Goal: Navigation & Orientation: Find specific page/section

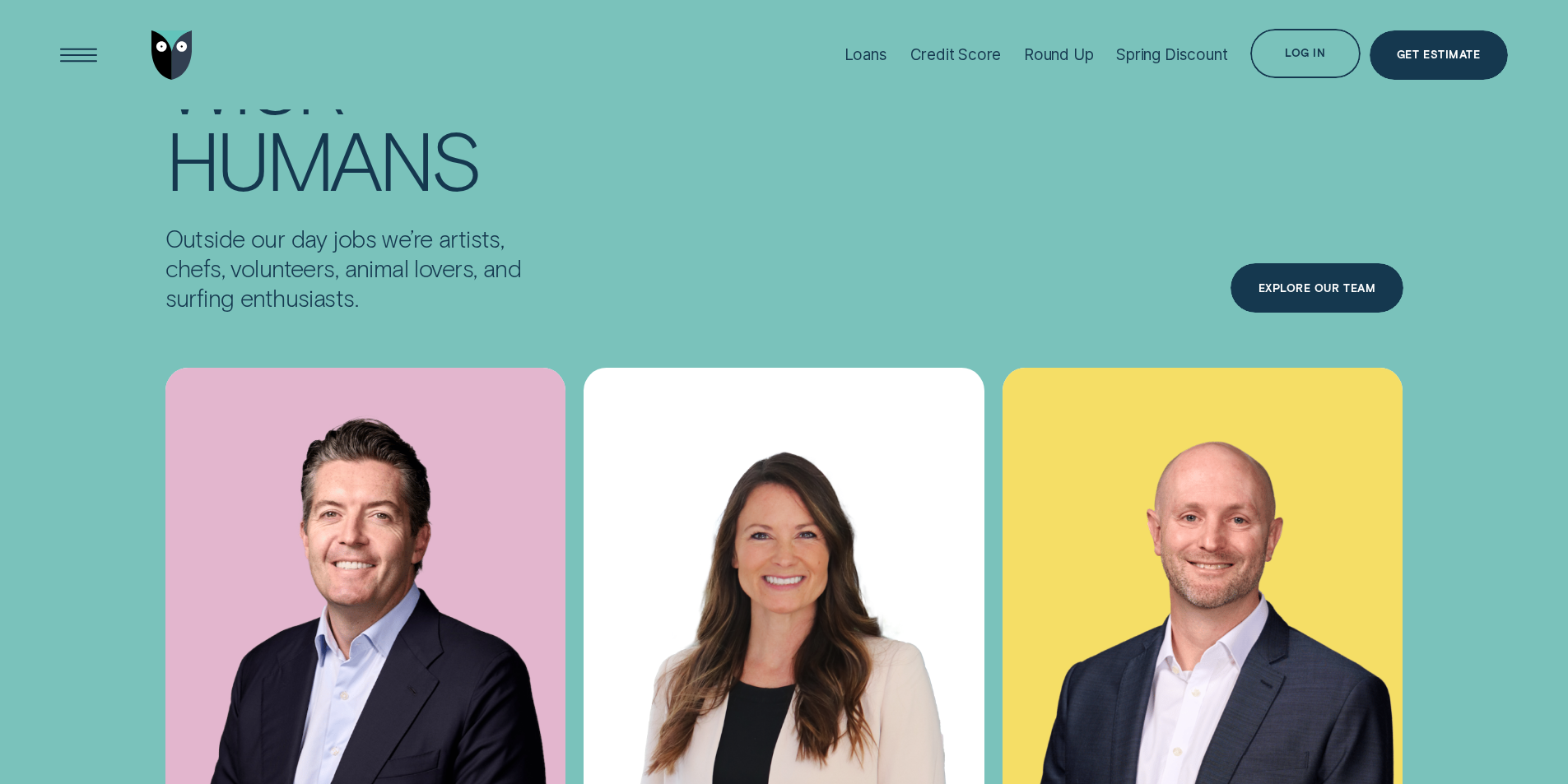
scroll to position [6202, 0]
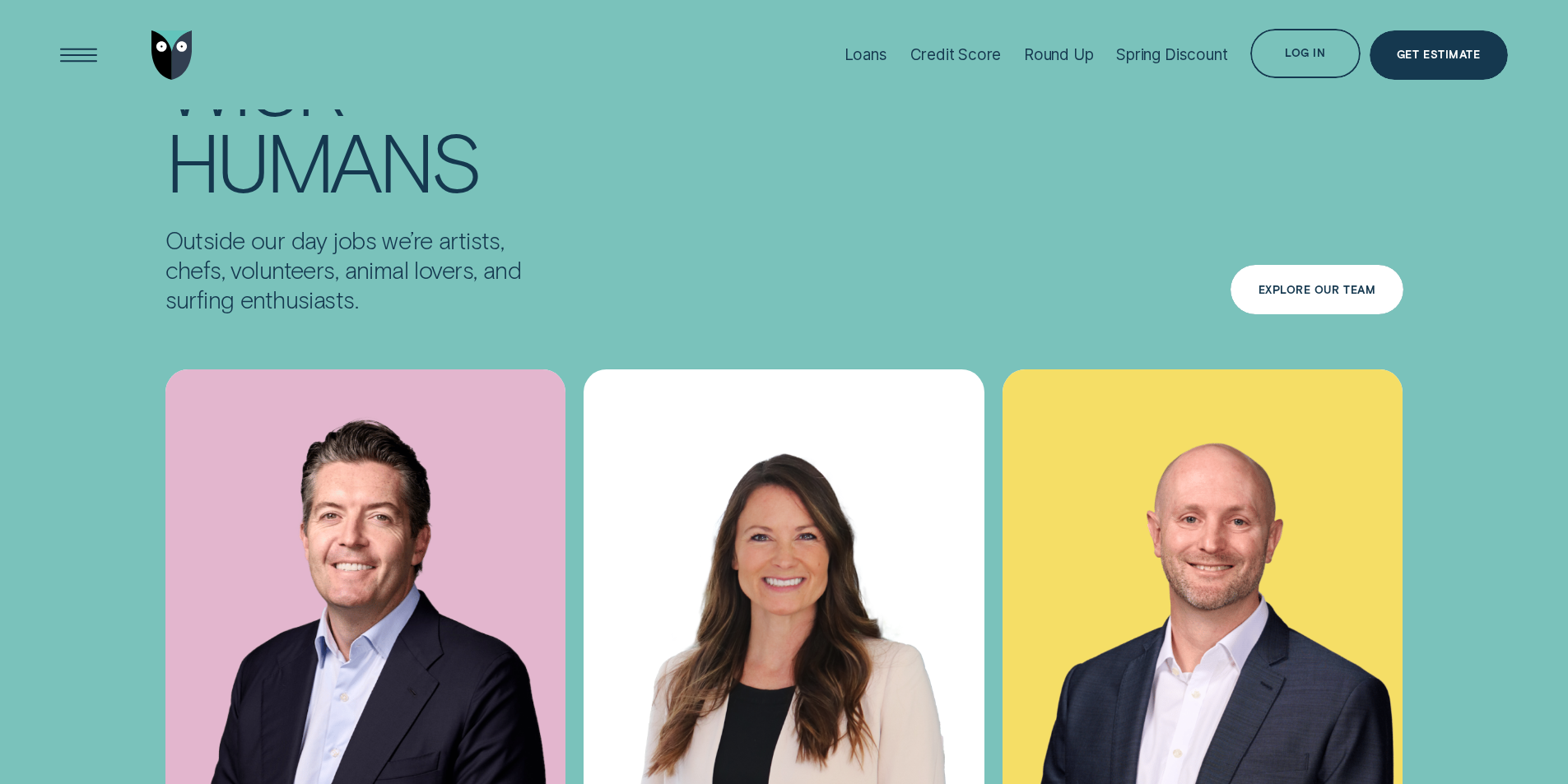
click at [1332, 285] on div "Explore Our Team" at bounding box center [1317, 290] width 118 height 10
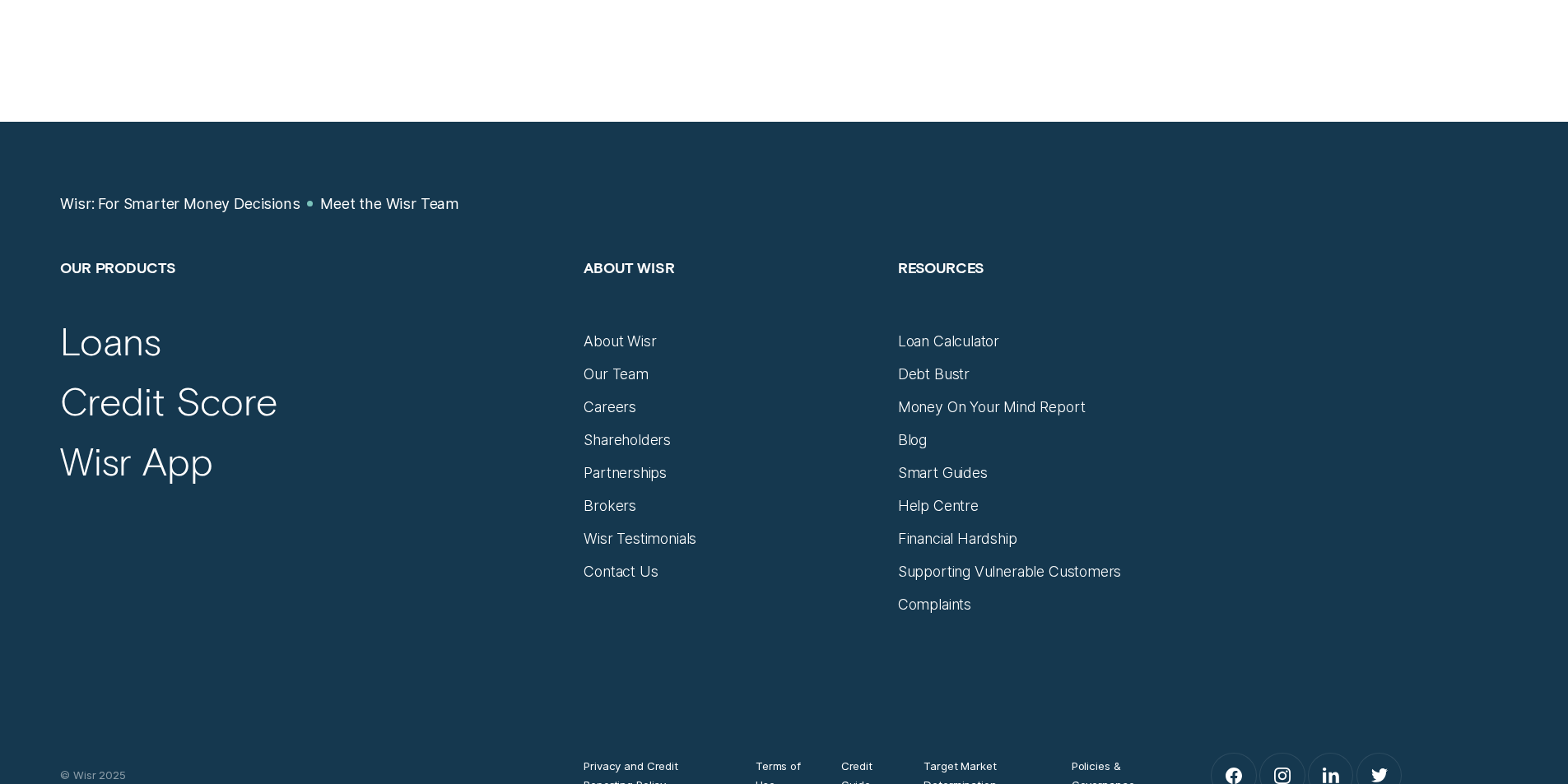
scroll to position [2167, 0]
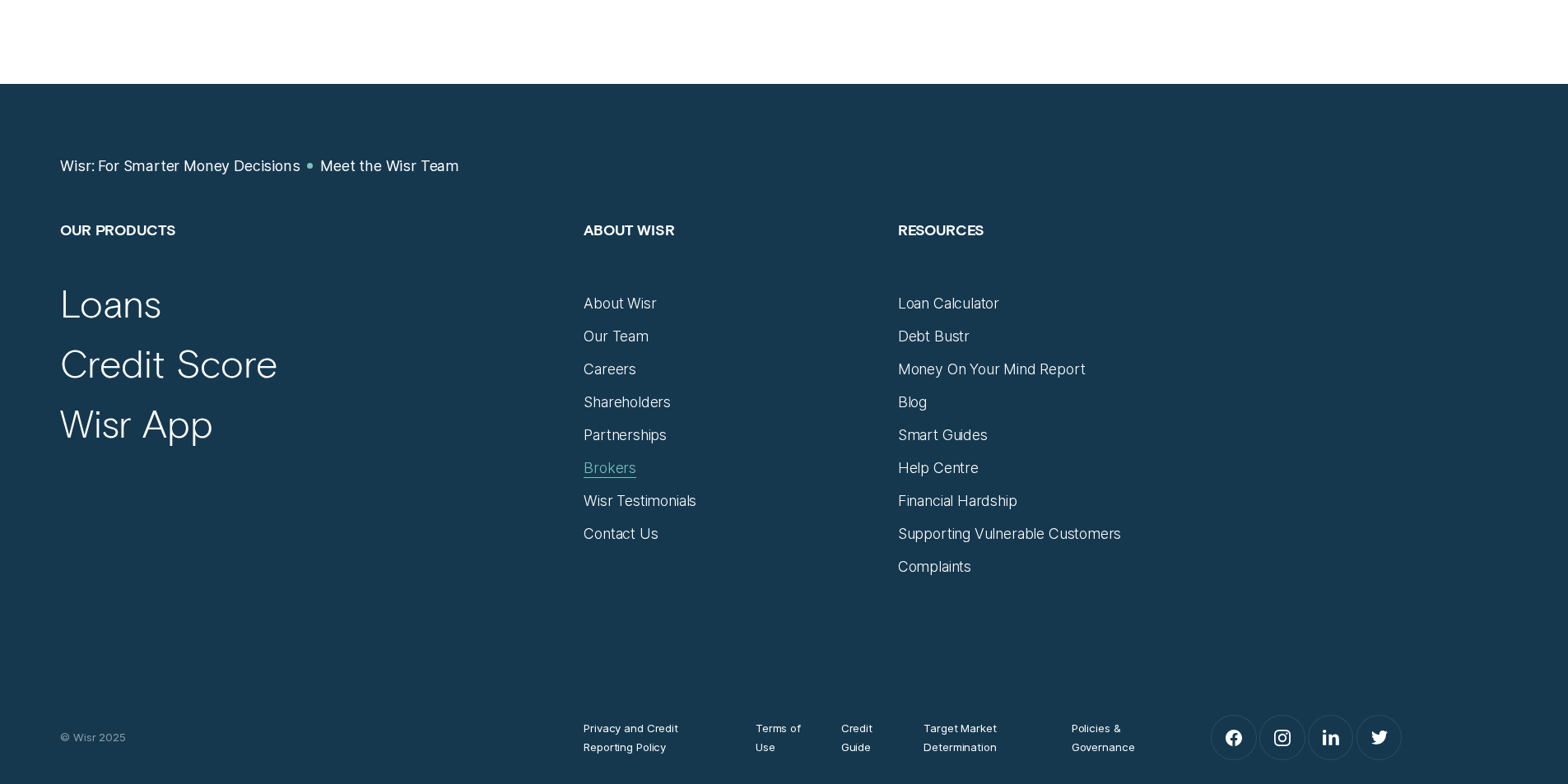
click at [607, 461] on div "Brokers" at bounding box center [610, 468] width 53 height 18
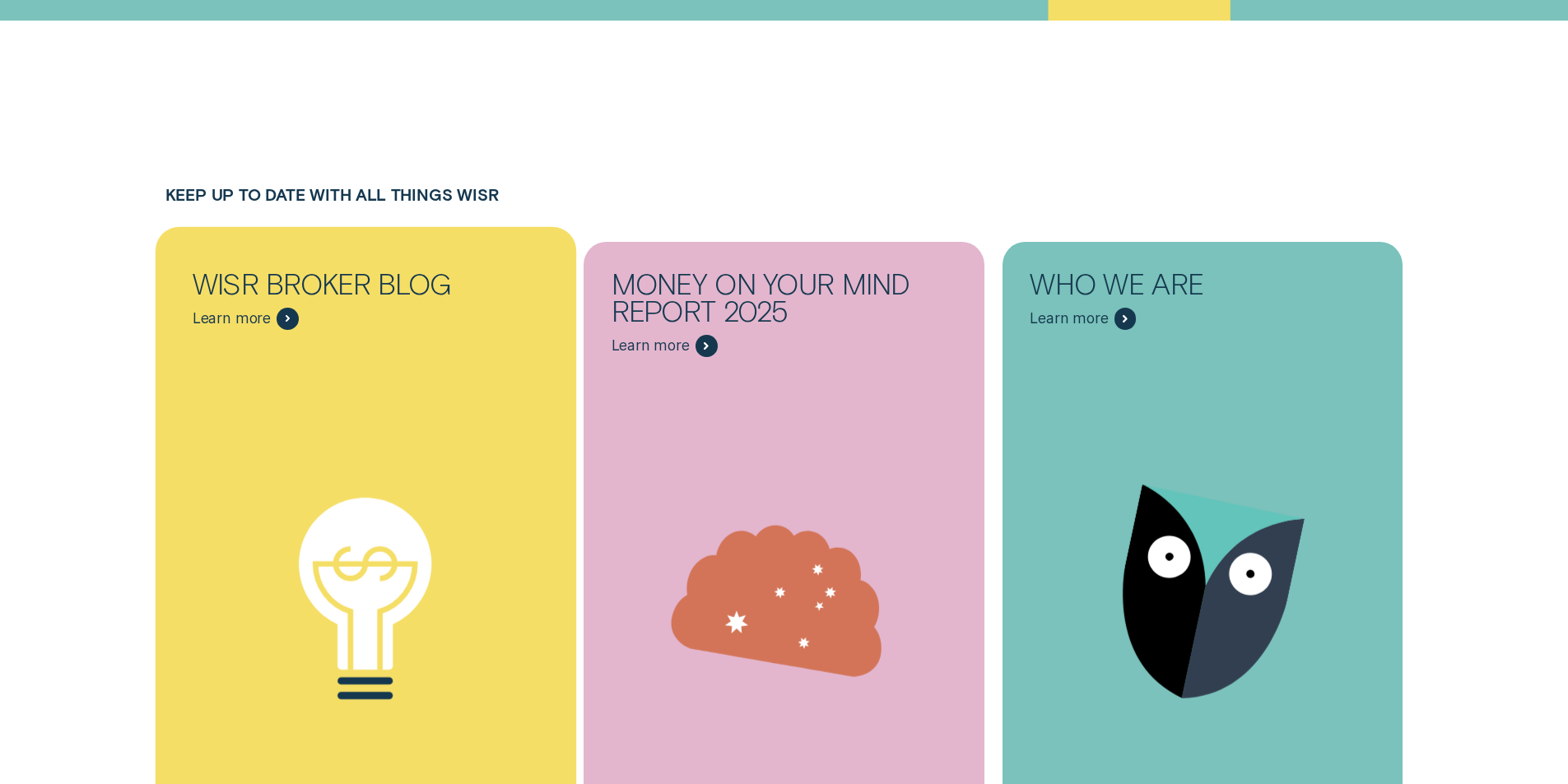
scroll to position [9351, 0]
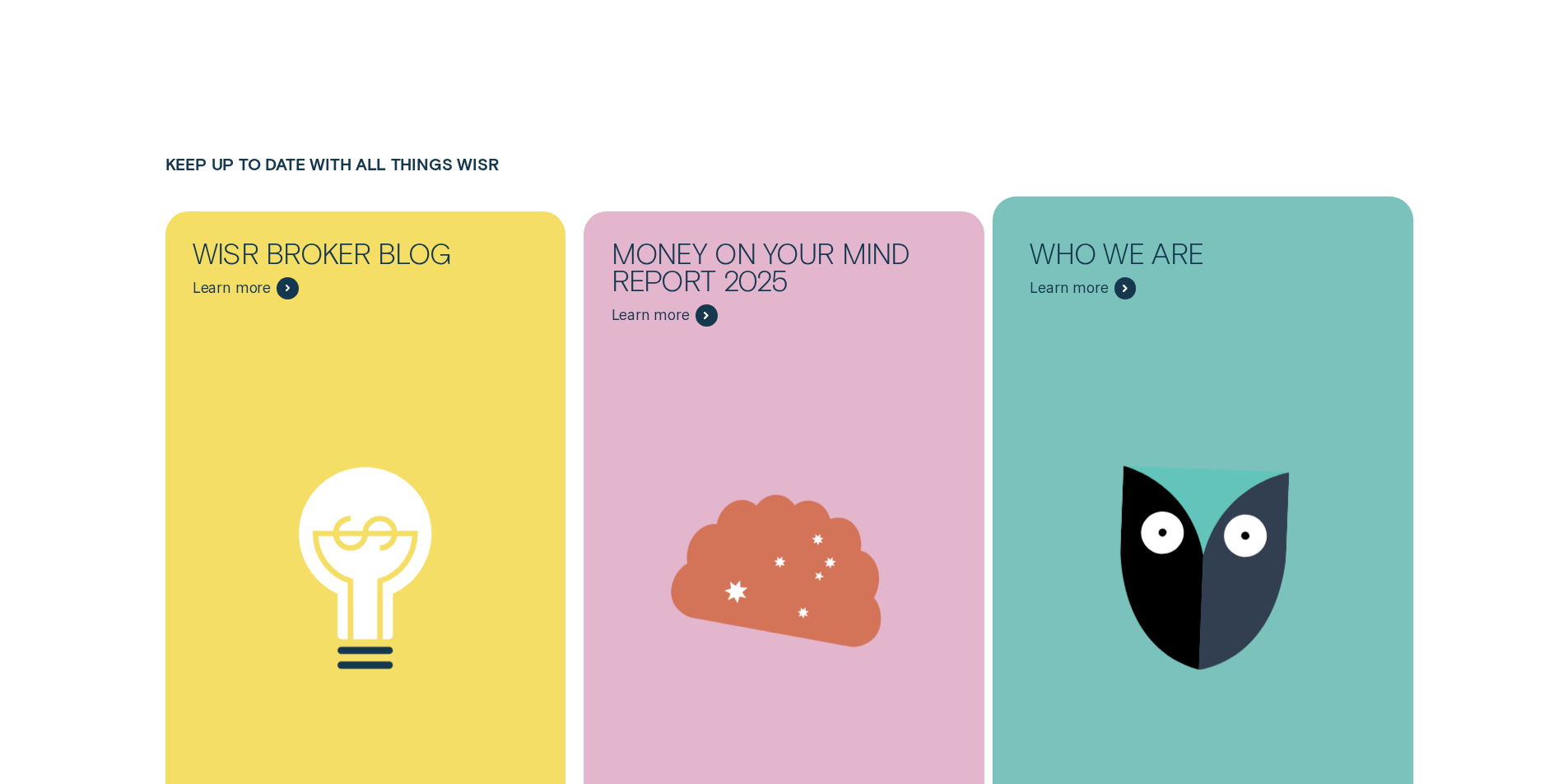
click at [1092, 279] on span "Learn more" at bounding box center [1068, 287] width 78 height 18
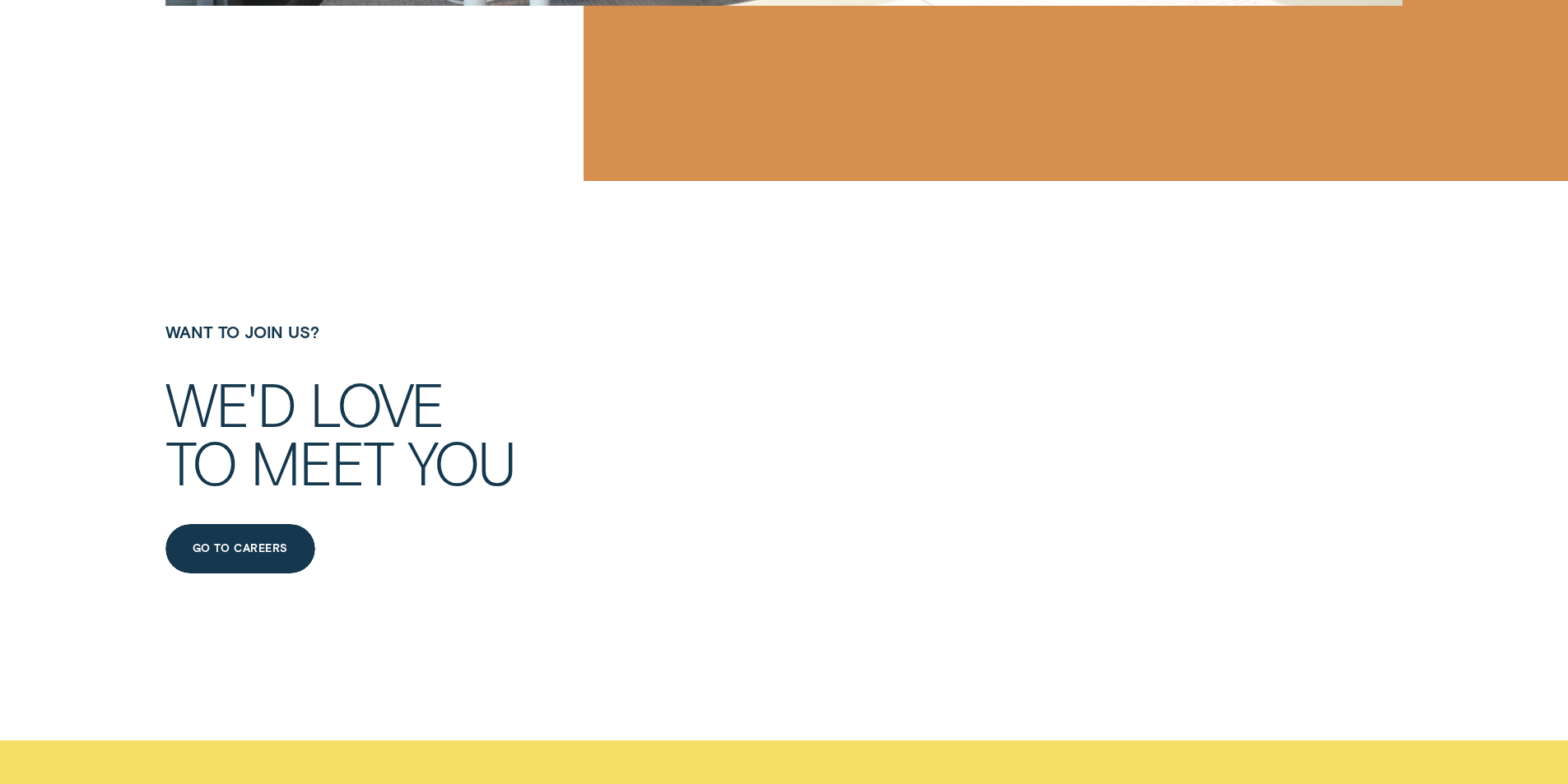
scroll to position [9367, 0]
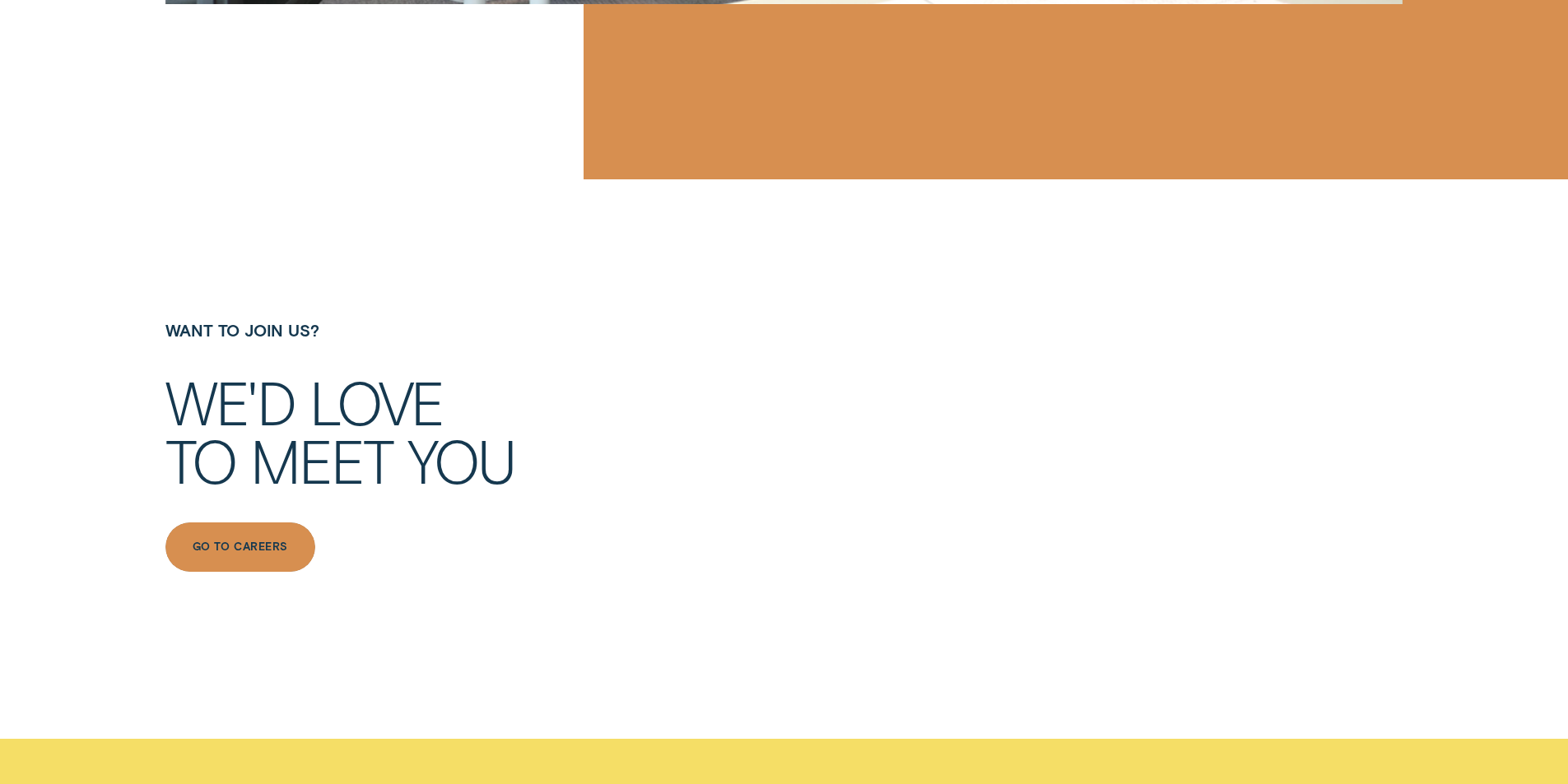
click at [249, 523] on div "Go to Careers" at bounding box center [240, 547] width 151 height 49
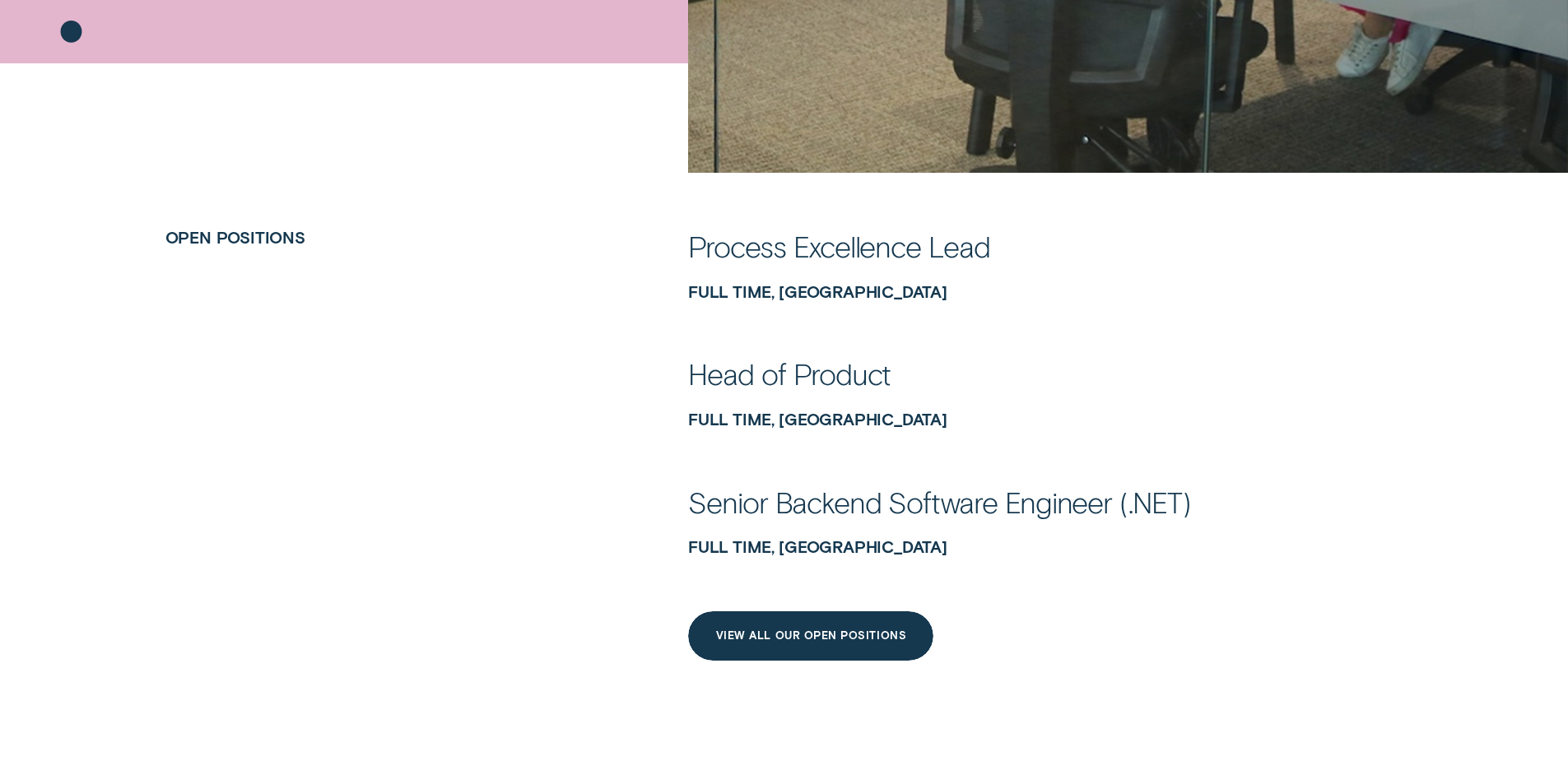
scroll to position [800, 0]
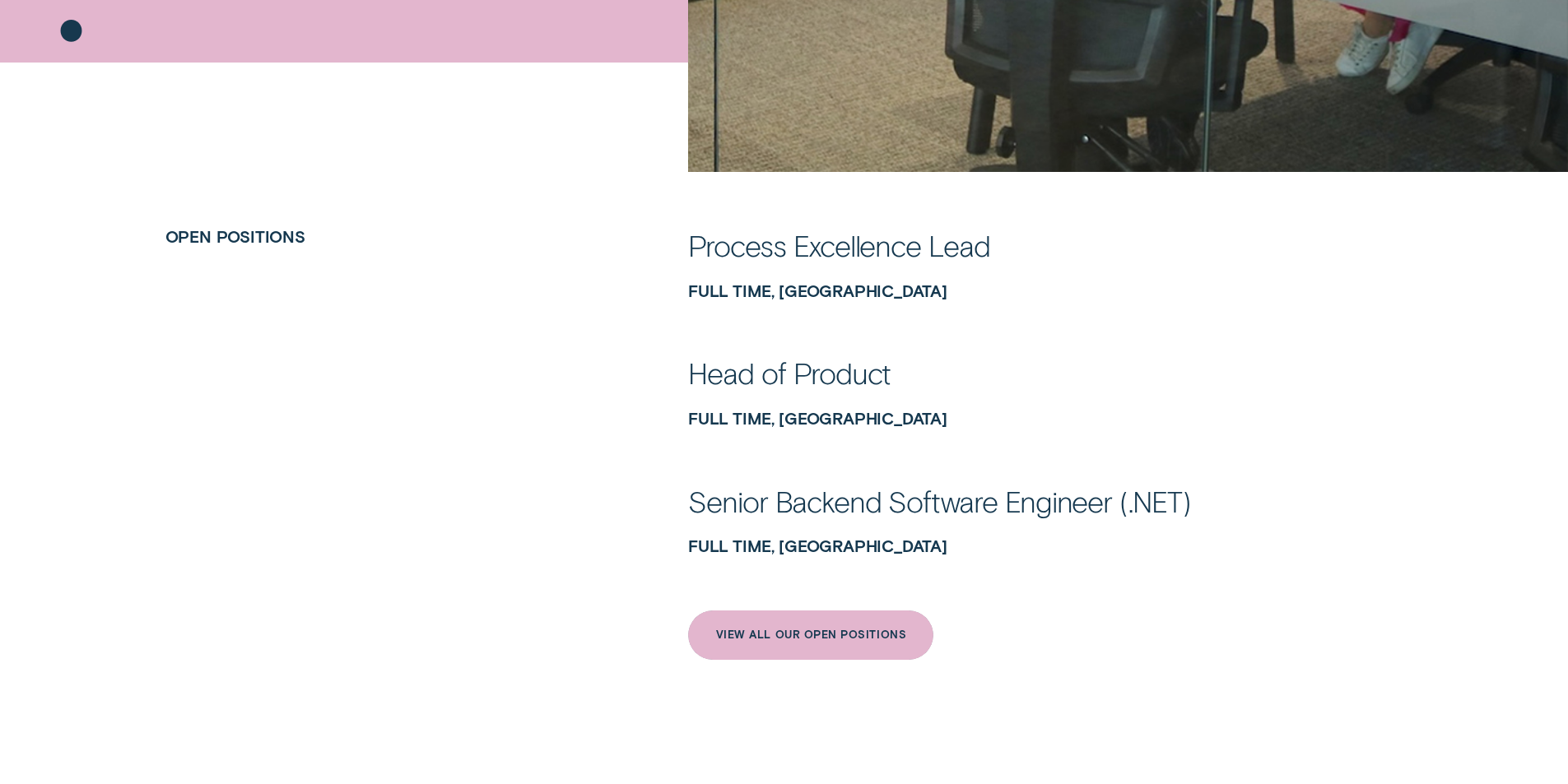
click at [737, 637] on div "View All Our Open Positions" at bounding box center [811, 635] width 190 height 10
